Goal: Obtain resource: Obtain resource

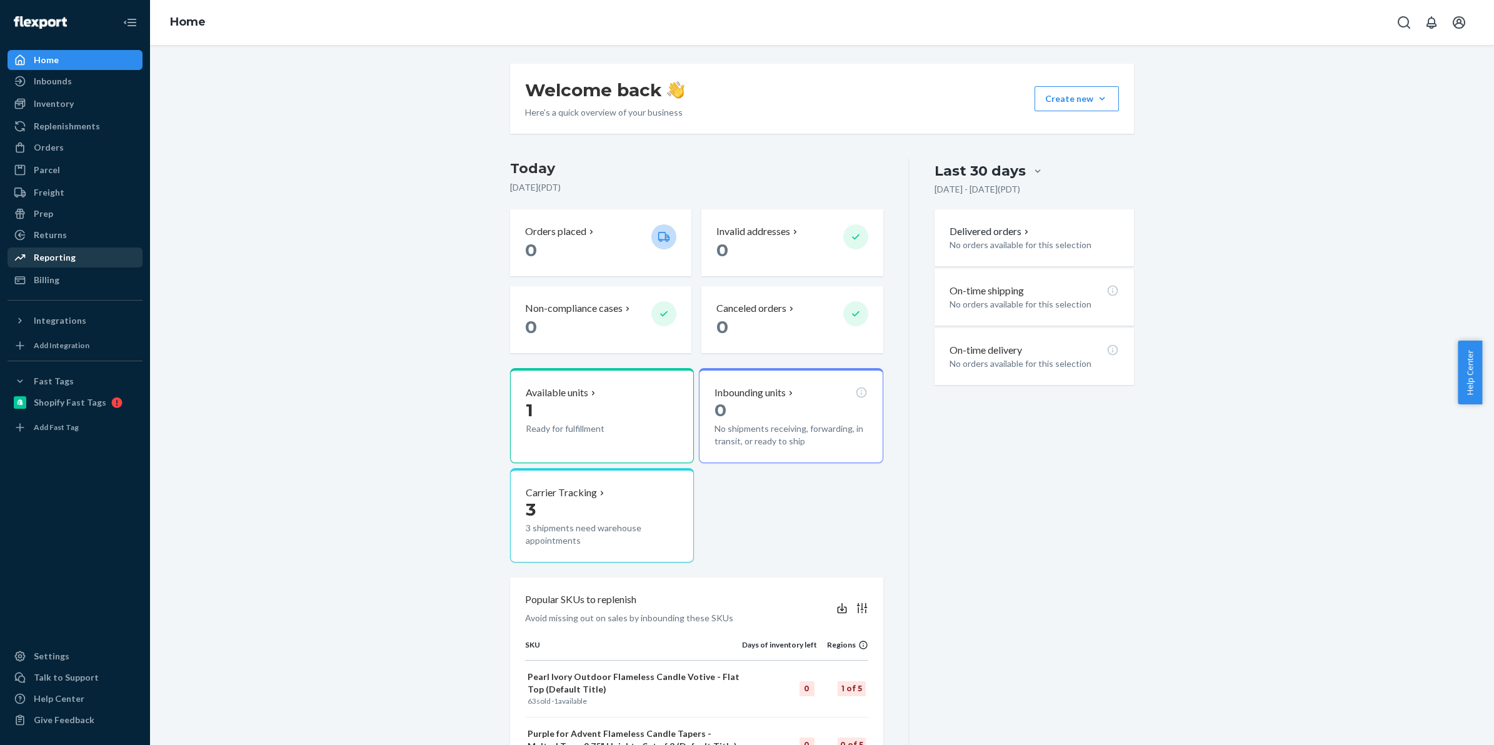
click at [70, 261] on div "Reporting" at bounding box center [55, 257] width 42 height 13
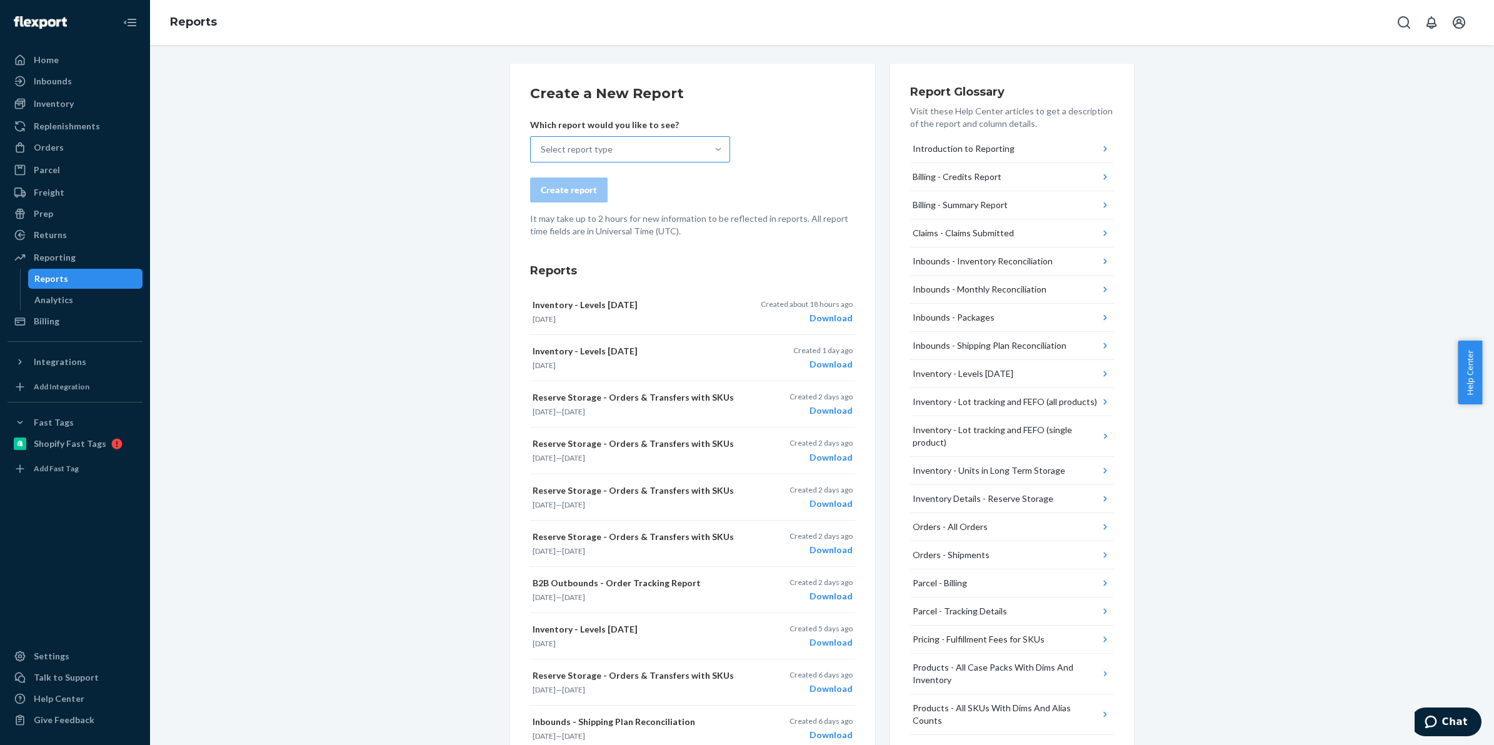
click at [719, 153] on div at bounding box center [718, 149] width 23 height 13
click at [542, 153] on input "Select report type" at bounding box center [541, 149] width 1 height 13
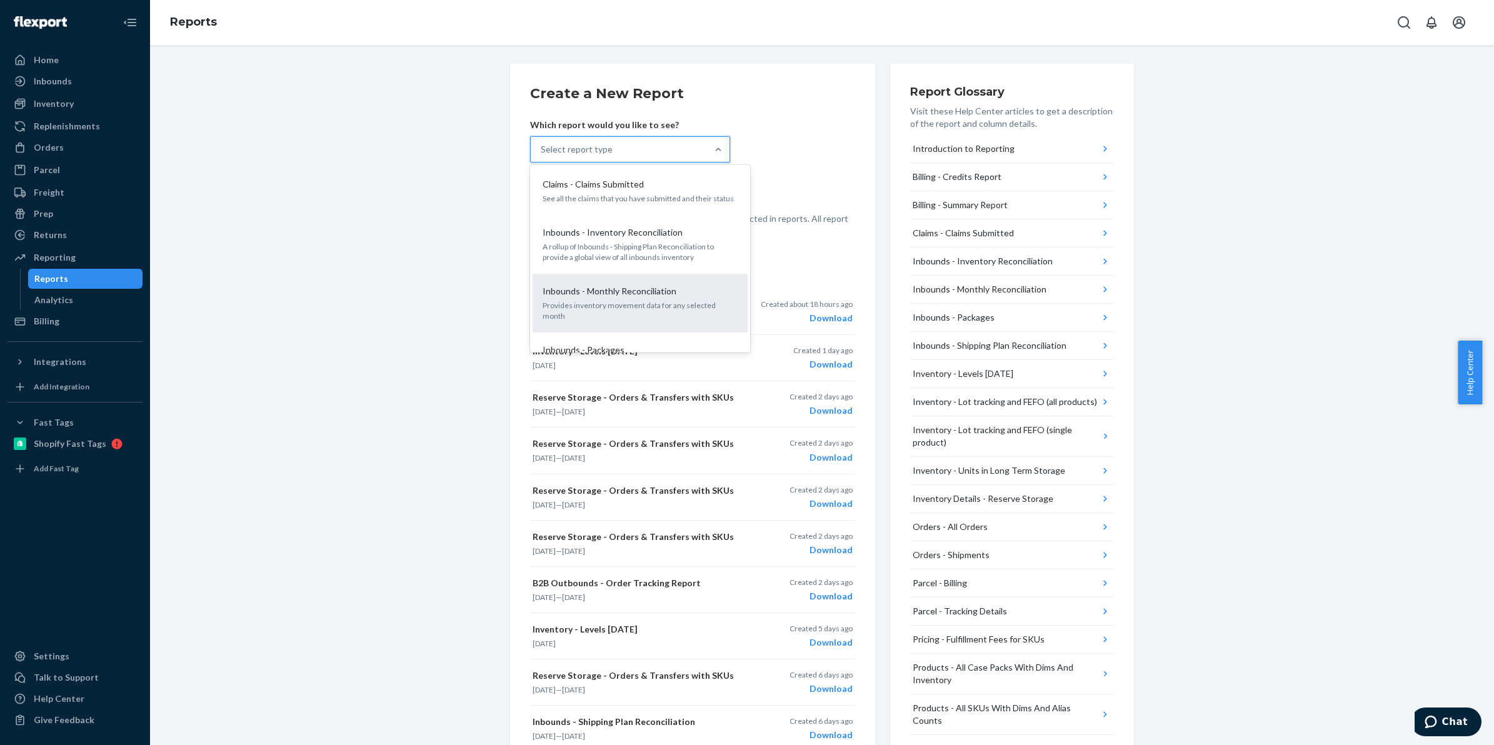
scroll to position [313, 0]
click at [696, 310] on p "[DATE] inventory levels by SKU at each fulfillment center" at bounding box center [640, 315] width 195 height 11
click at [542, 156] on input "option Inventory - Levels [DATE] focused, 9 of 25. 25 results available. Use Up…" at bounding box center [541, 149] width 1 height 13
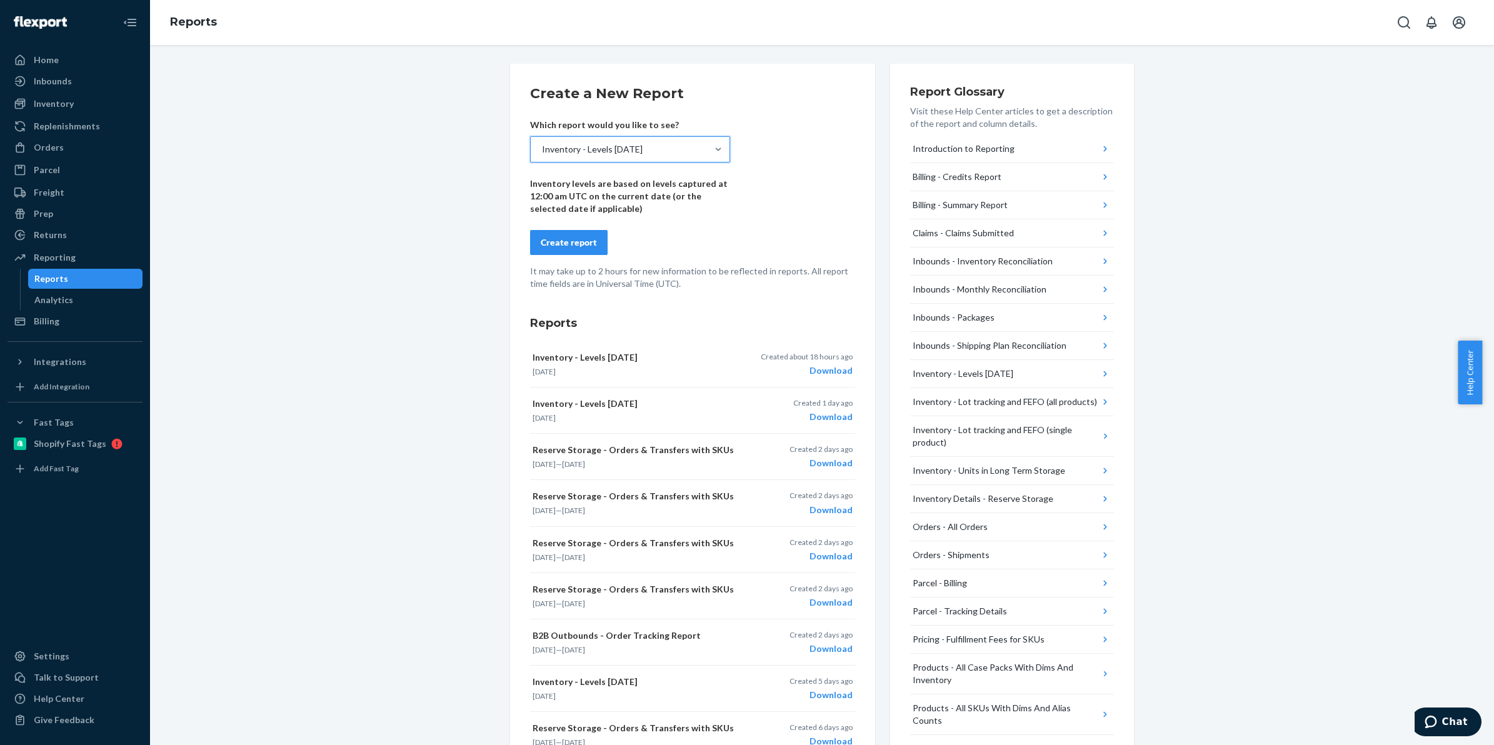
click at [566, 248] on div "Create report" at bounding box center [569, 242] width 56 height 13
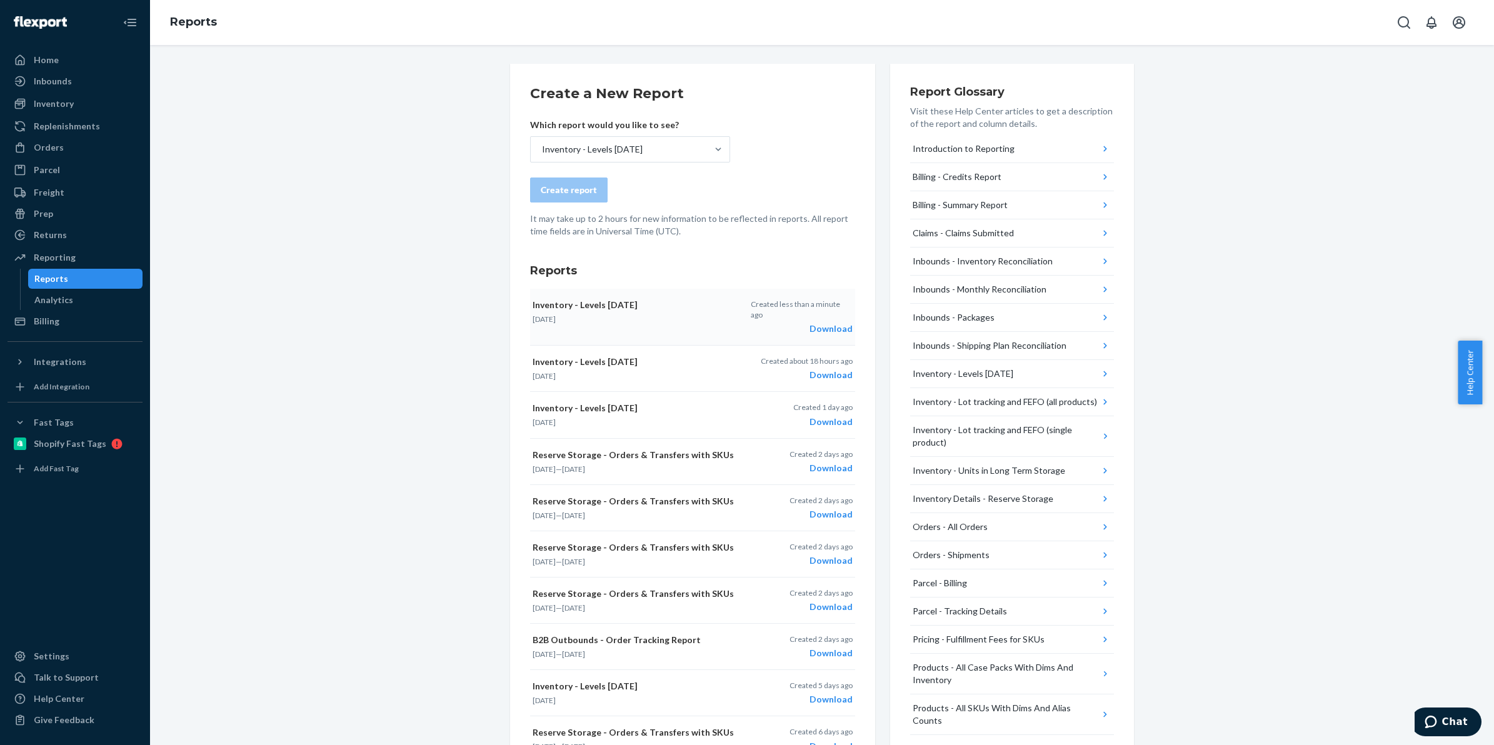
click at [815, 323] on div "Download" at bounding box center [802, 329] width 102 height 13
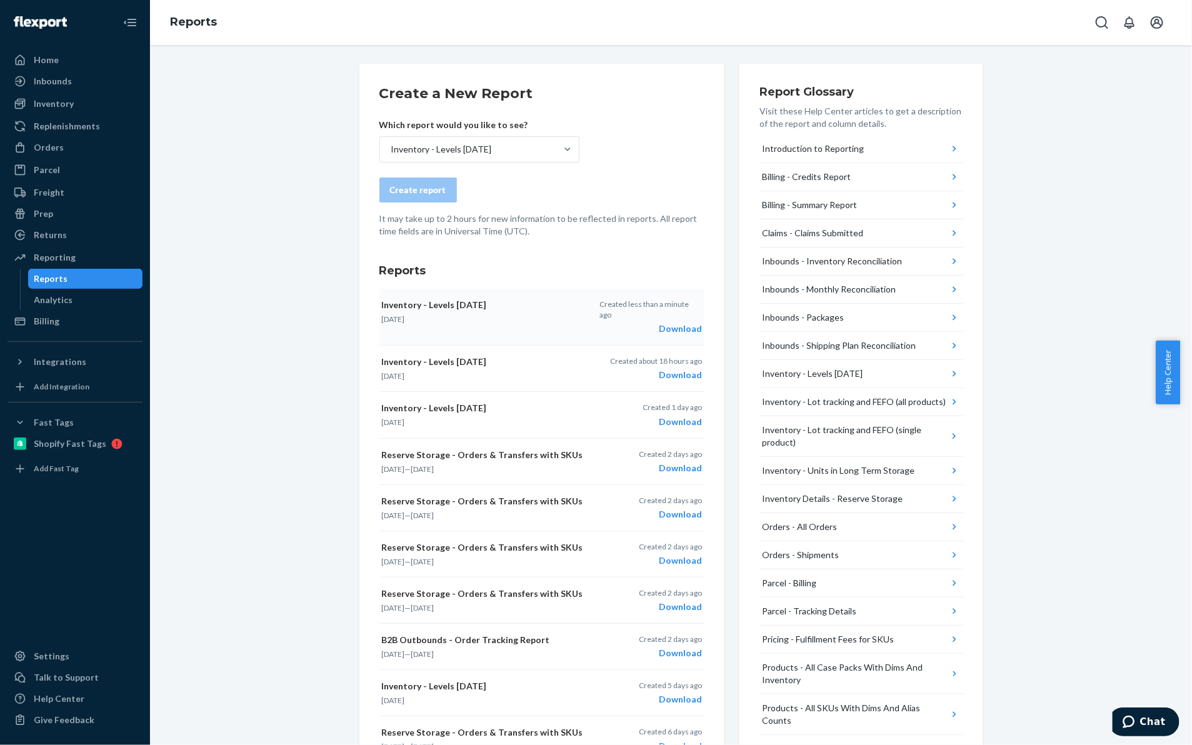
click at [660, 323] on div "Download" at bounding box center [651, 329] width 102 height 13
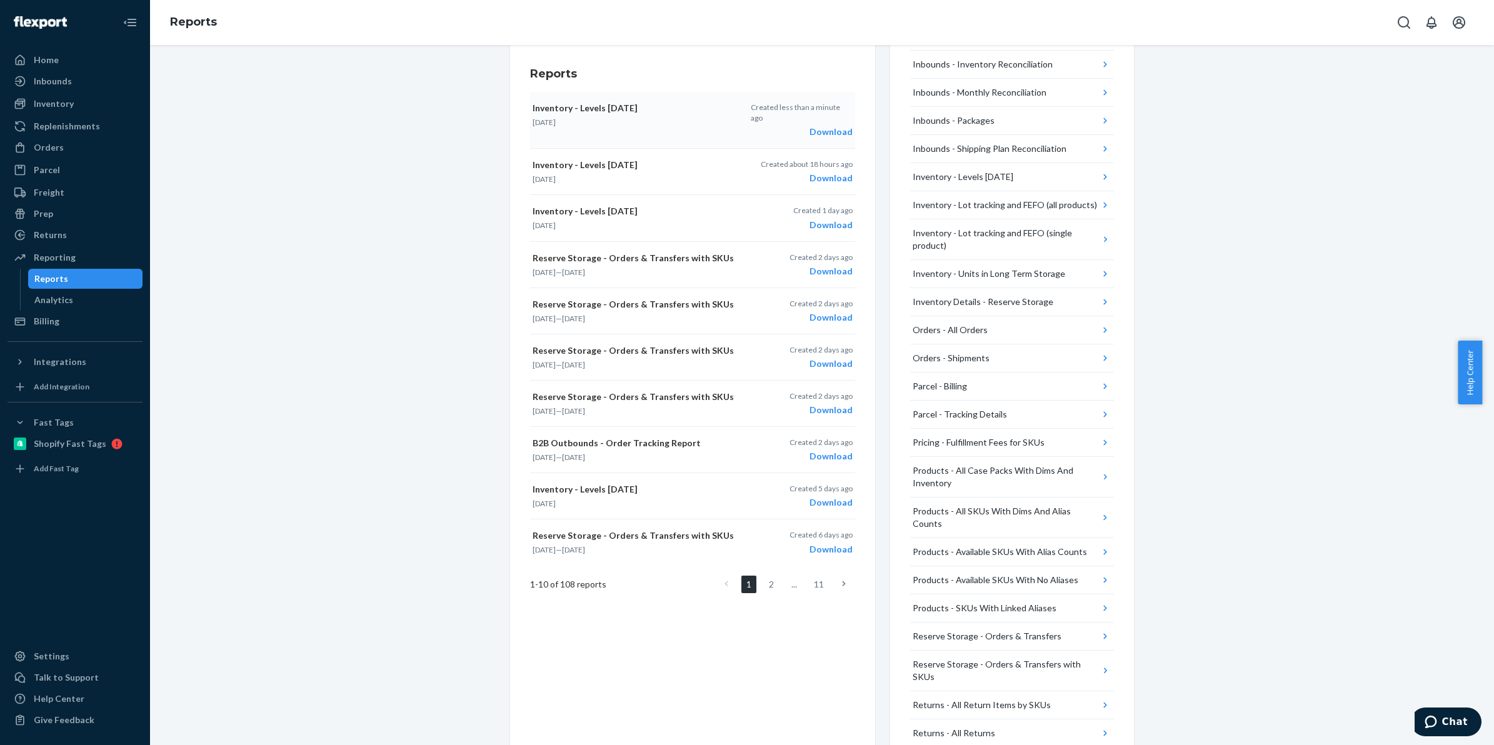
scroll to position [0, 0]
